Goal: Task Accomplishment & Management: Manage account settings

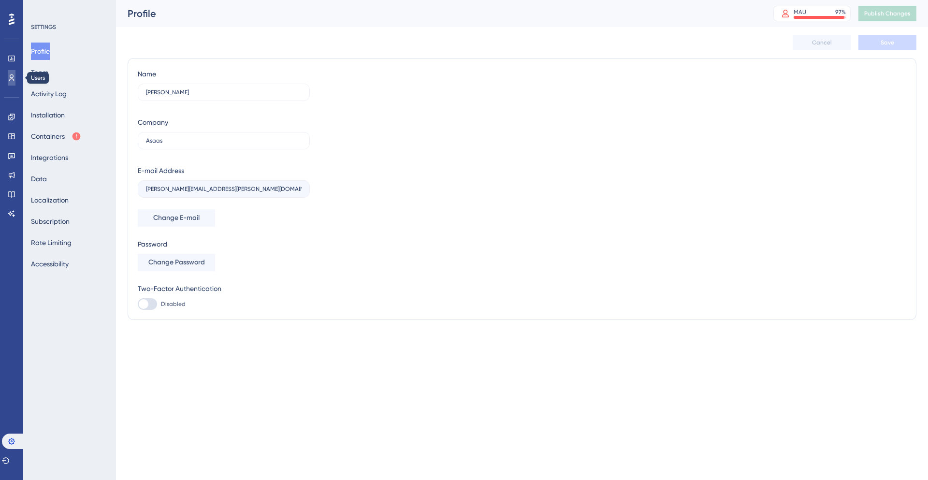
click at [13, 81] on icon at bounding box center [12, 78] width 8 height 8
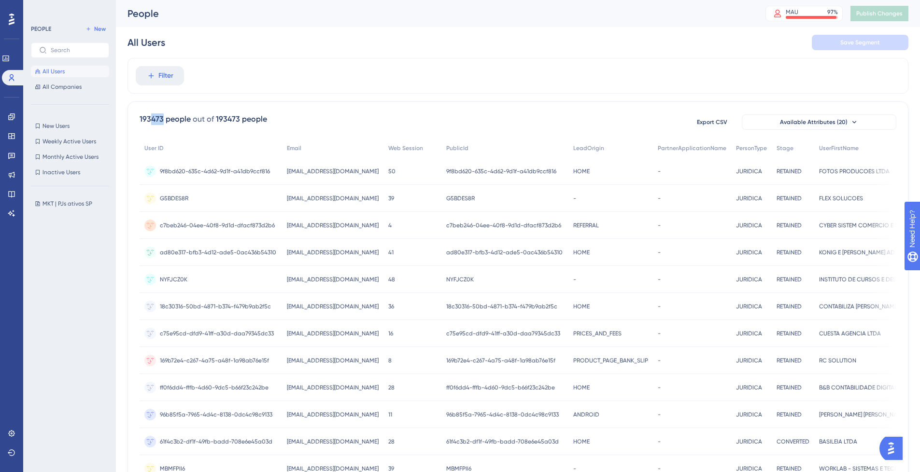
drag, startPoint x: 150, startPoint y: 118, endPoint x: 164, endPoint y: 121, distance: 14.2
click at [164, 121] on div "193473 people" at bounding box center [165, 120] width 51 height 12
click at [816, 17] on div "✨ INSCREVA-SE AGORA✨" at bounding box center [465, 217] width 928 height 480
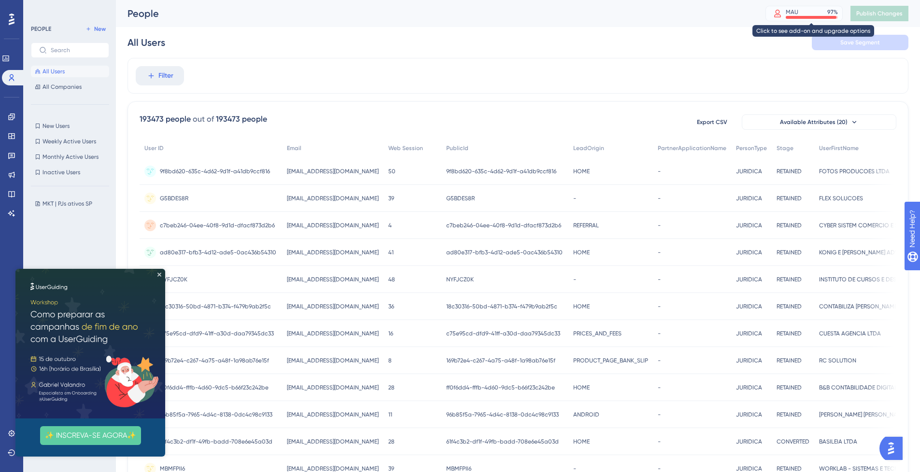
click at [799, 12] on div "MAU" at bounding box center [792, 12] width 13 height 8
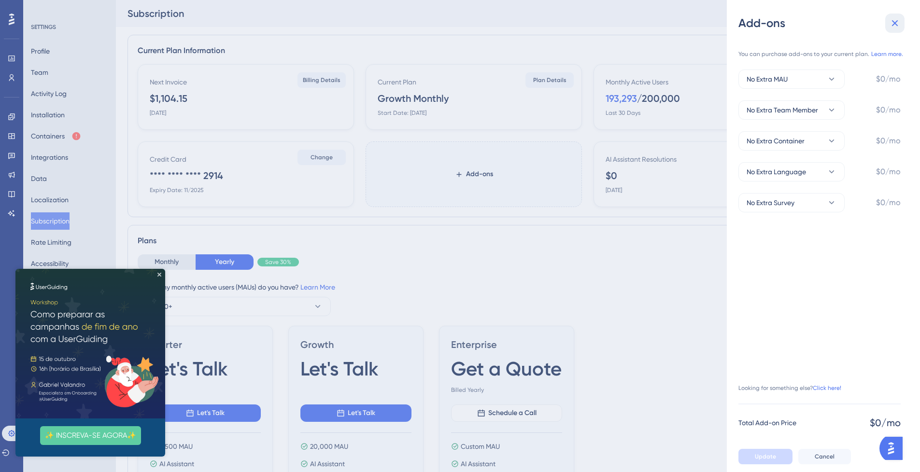
click at [896, 24] on icon at bounding box center [895, 23] width 6 height 6
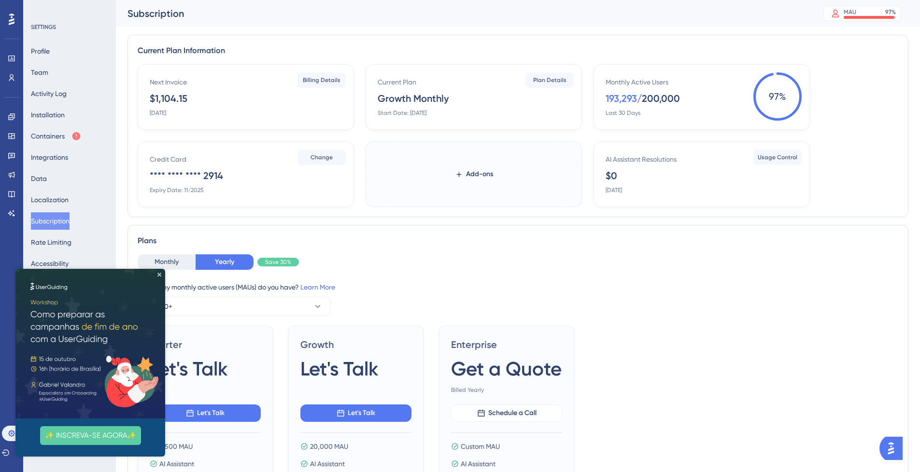
click at [161, 271] on img at bounding box center [90, 344] width 150 height 150
click at [12, 77] on icon at bounding box center [12, 78] width 8 height 8
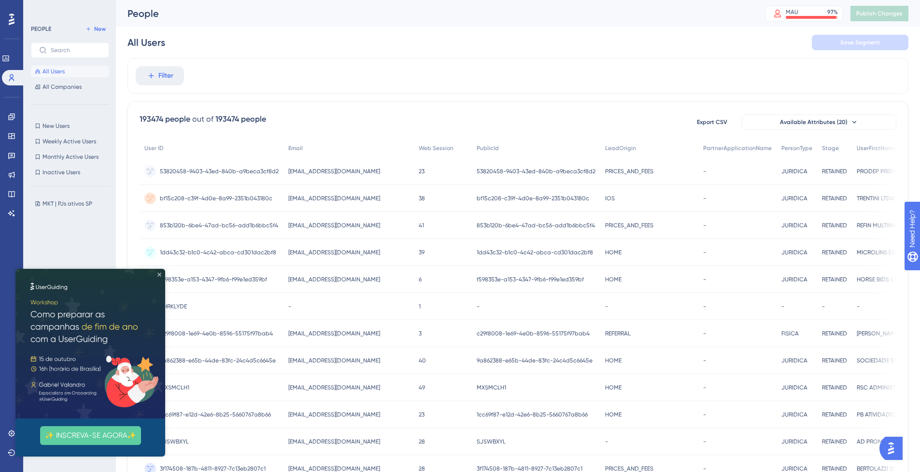
click at [160, 274] on icon "Close Preview" at bounding box center [159, 275] width 4 height 4
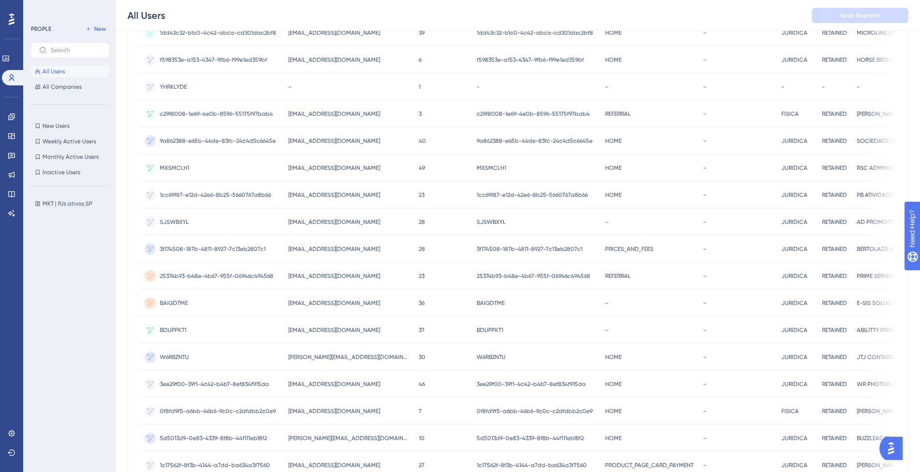
scroll to position [116, 0]
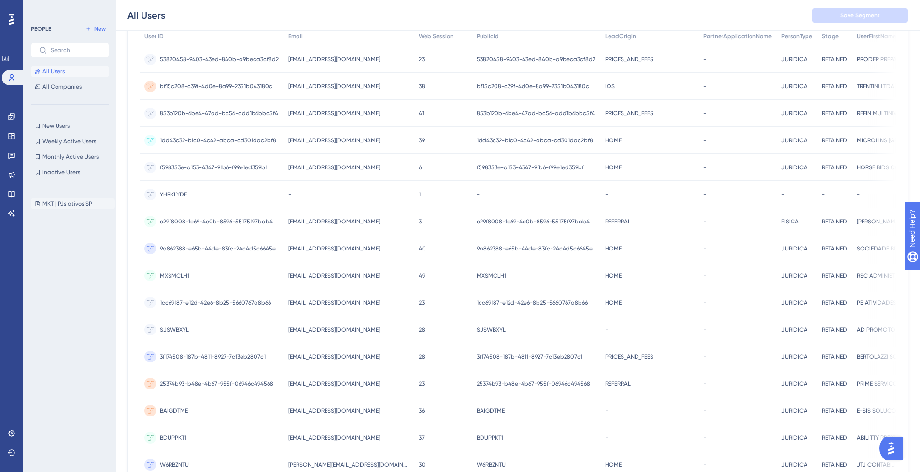
click at [48, 203] on span "MKT | PJs ativos SP" at bounding box center [68, 204] width 50 height 8
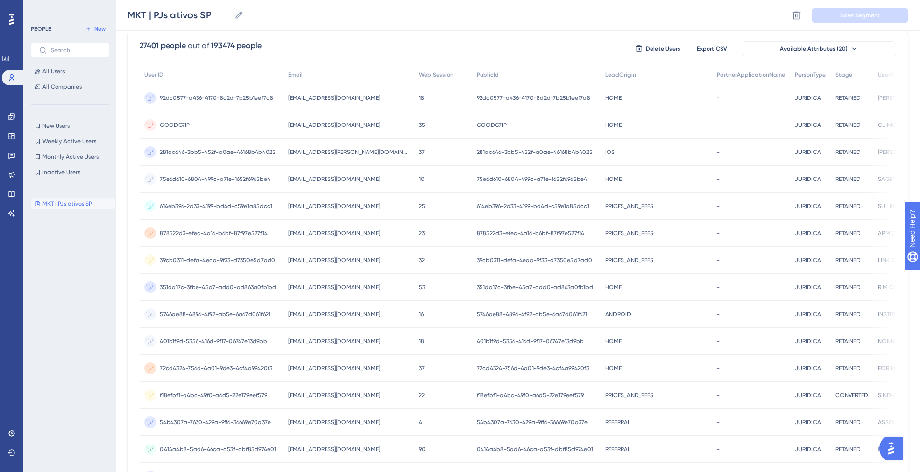
scroll to position [58, 0]
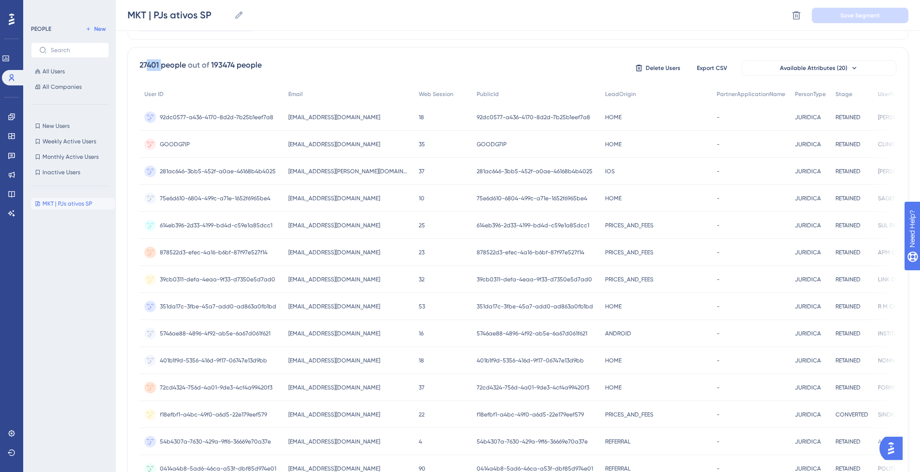
drag, startPoint x: 146, startPoint y: 66, endPoint x: 163, endPoint y: 66, distance: 16.4
click at [163, 66] on div "27401 people" at bounding box center [163, 65] width 46 height 12
click at [382, 78] on div "27401 people out of 193474 people Delete Users Export CSV Available Attributes …" at bounding box center [518, 367] width 781 height 641
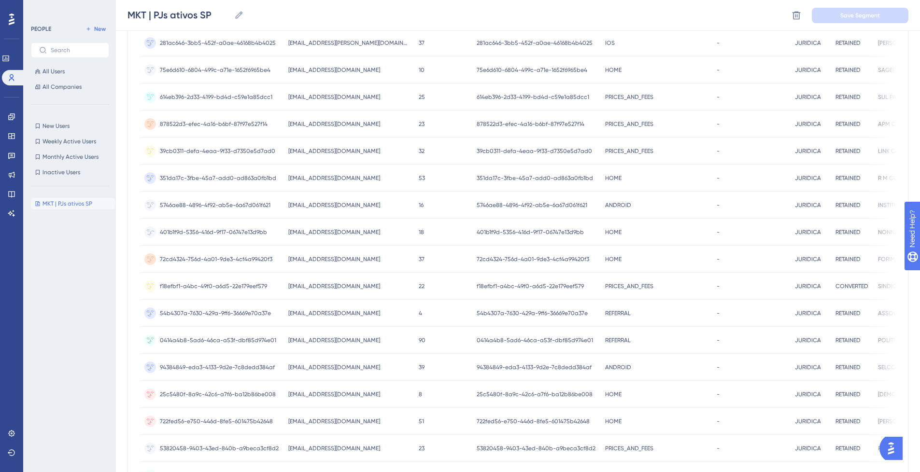
scroll to position [308, 0]
